Goal: Navigation & Orientation: Find specific page/section

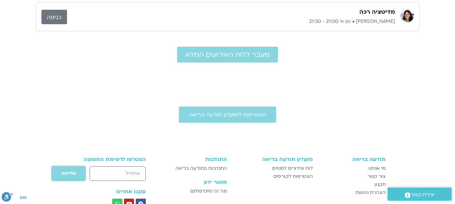
scroll to position [236, 0]
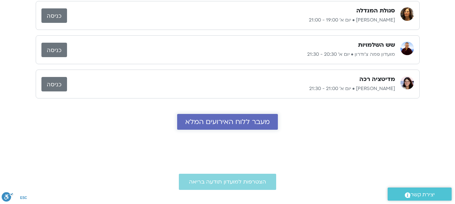
click at [252, 122] on span "מעבר ללוח האירועים המלא" at bounding box center [227, 122] width 84 height 8
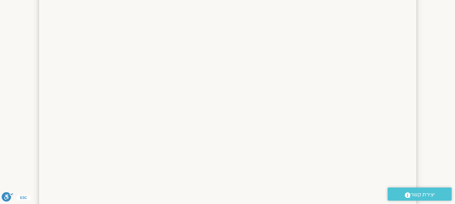
scroll to position [565, 0]
